Goal: Task Accomplishment & Management: Use online tool/utility

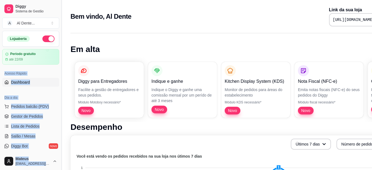
drag, startPoint x: 57, startPoint y: 58, endPoint x: 61, endPoint y: 62, distance: 5.3
click at [61, 62] on div "Diggy Sistema de Gestão A Al Dente ... Loja aberta Período gratuito até 22/09 A…" at bounding box center [30, 85] width 61 height 170
click at [61, 62] on button "Toggle Sidebar" at bounding box center [61, 85] width 4 height 170
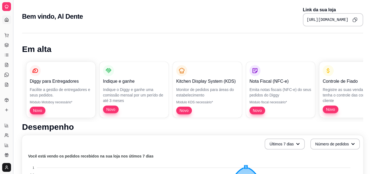
click at [12, 52] on button "Toggle Sidebar" at bounding box center [13, 87] width 4 height 174
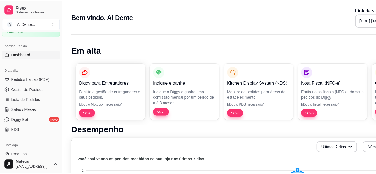
scroll to position [32, 0]
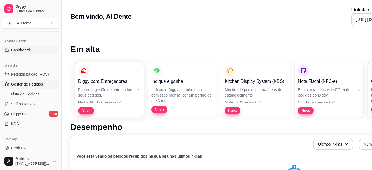
click at [43, 82] on link "Gestor de Pedidos" at bounding box center [30, 84] width 57 height 9
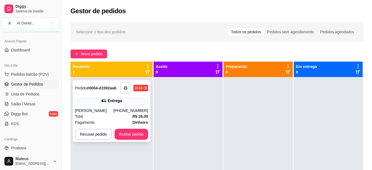
click at [124, 113] on div "[PHONE_NUMBER]" at bounding box center [130, 111] width 35 height 6
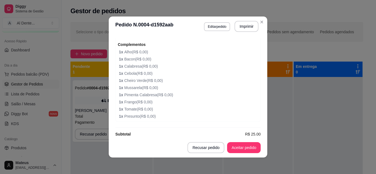
scroll to position [241, 0]
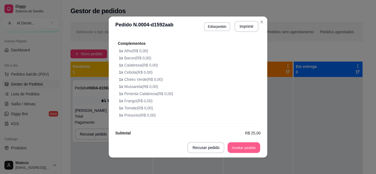
click at [248, 146] on button "Aceitar pedido" at bounding box center [243, 147] width 32 height 11
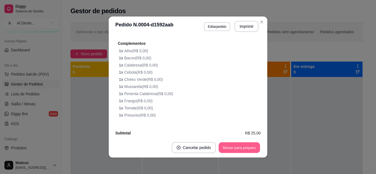
click at [249, 150] on button "Mover para preparo" at bounding box center [238, 147] width 41 height 11
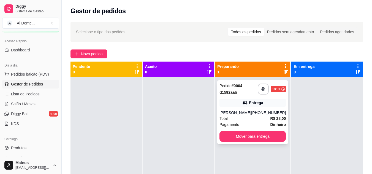
click at [268, 105] on div "Entrega" at bounding box center [252, 103] width 66 height 8
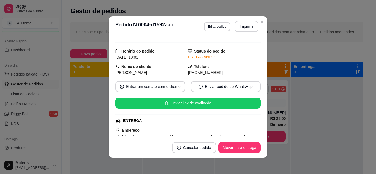
scroll to position [0, 0]
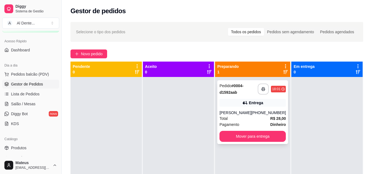
click at [249, 106] on div "Entrega" at bounding box center [252, 103] width 66 height 8
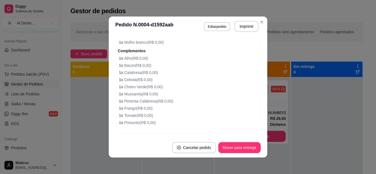
scroll to position [238, 0]
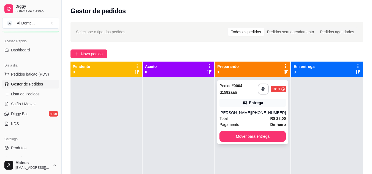
click at [227, 115] on div "[PERSON_NAME]" at bounding box center [235, 113] width 32 height 6
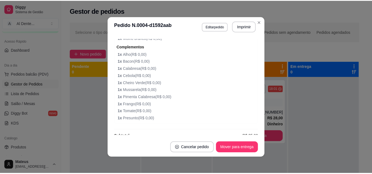
scroll to position [239, 0]
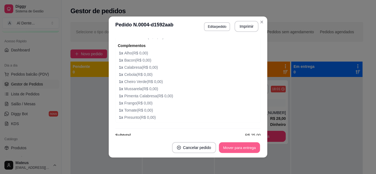
click at [251, 150] on button "Mover para entrega" at bounding box center [239, 147] width 41 height 11
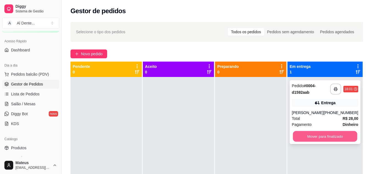
click at [319, 135] on button "Mover para finalizado" at bounding box center [324, 136] width 64 height 11
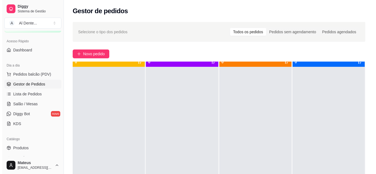
scroll to position [11, 0]
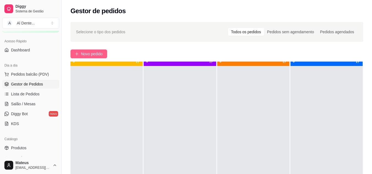
click at [97, 56] on span "Novo pedido" at bounding box center [92, 54] width 22 height 6
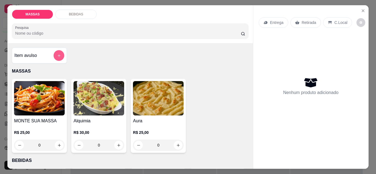
click at [54, 52] on button "add-separate-item" at bounding box center [59, 55] width 11 height 11
click at [100, 95] on img at bounding box center [98, 98] width 51 height 34
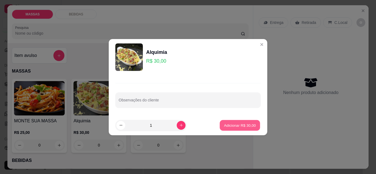
click at [227, 124] on p "Adicionar R$ 30,00" at bounding box center [240, 125] width 32 height 5
type input "1"
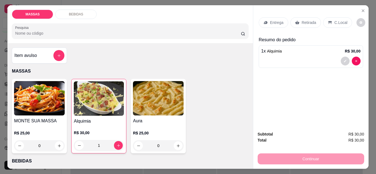
click at [270, 17] on div "Entrega" at bounding box center [273, 22] width 29 height 10
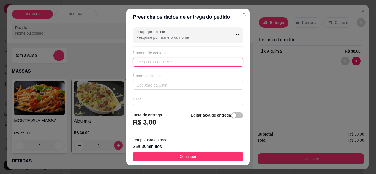
click at [154, 65] on input "text" at bounding box center [188, 62] width 110 height 9
type input "[PHONE_NUMBER]"
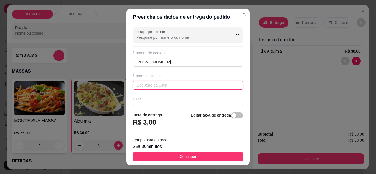
click at [149, 86] on input "text" at bounding box center [188, 85] width 110 height 9
type input "KATITA"
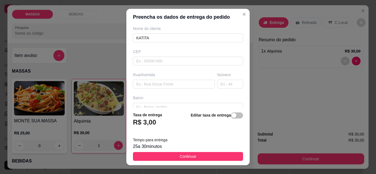
scroll to position [59, 0]
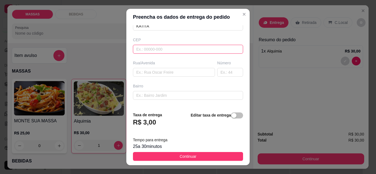
click at [164, 51] on input "text" at bounding box center [188, 49] width 110 height 9
type input "45470000"
type input "Jiquiriçá"
type input "45470000"
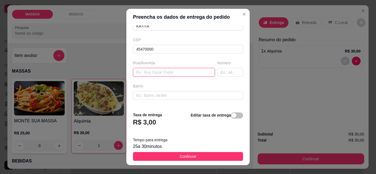
click at [153, 70] on input "text" at bounding box center [174, 72] width 82 height 9
type input "C"
type input "[PERSON_NAME]"
click at [224, 69] on input "text" at bounding box center [230, 72] width 26 height 9
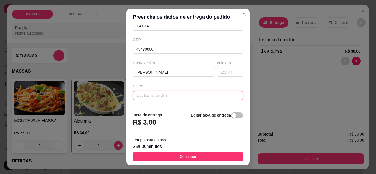
click at [157, 94] on input "text" at bounding box center [188, 95] width 110 height 9
type input "CENTRO"
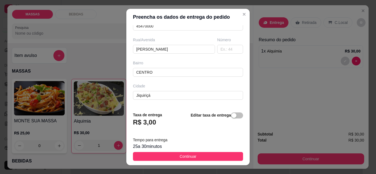
scroll to position [103, 0]
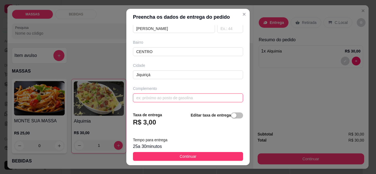
click at [171, 94] on input "text" at bounding box center [188, 98] width 110 height 9
type input "CASA DE [PERSON_NAME]"
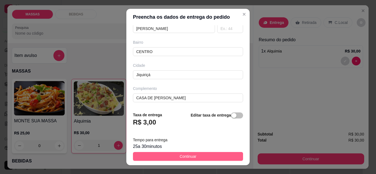
click at [196, 154] on button "Continuar" at bounding box center [188, 156] width 110 height 9
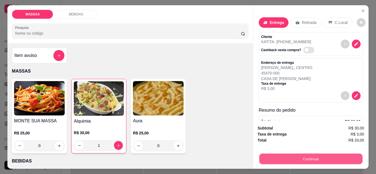
click at [280, 156] on button "Continuar" at bounding box center [310, 159] width 103 height 11
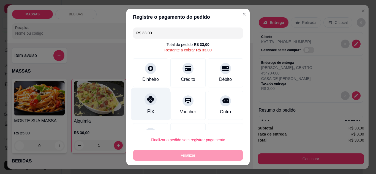
click at [145, 106] on div "Pix" at bounding box center [150, 104] width 39 height 32
type input "R$ 0,00"
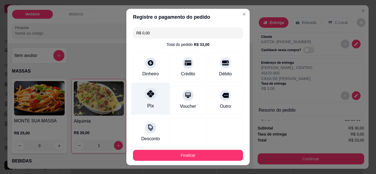
click at [147, 98] on div at bounding box center [150, 94] width 12 height 12
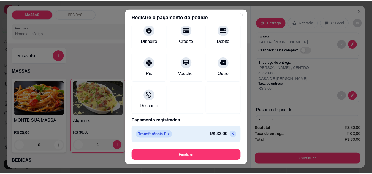
scroll to position [34, 0]
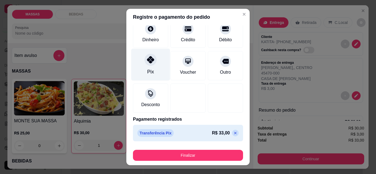
click at [145, 64] on div at bounding box center [150, 60] width 12 height 12
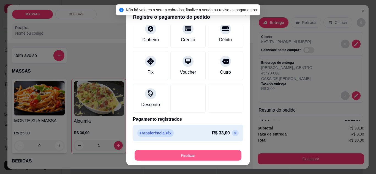
click at [187, 153] on button "Finalizar" at bounding box center [187, 155] width 107 height 11
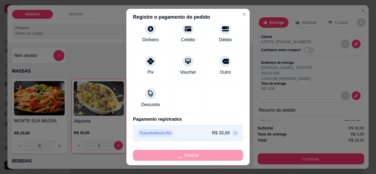
type input "0"
type input "-R$ 33,00"
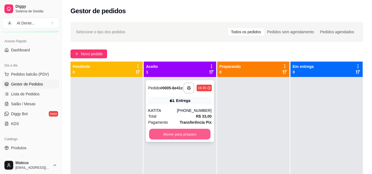
click at [190, 136] on button "Mover para preparo" at bounding box center [179, 134] width 61 height 11
